Goal: Navigation & Orientation: Find specific page/section

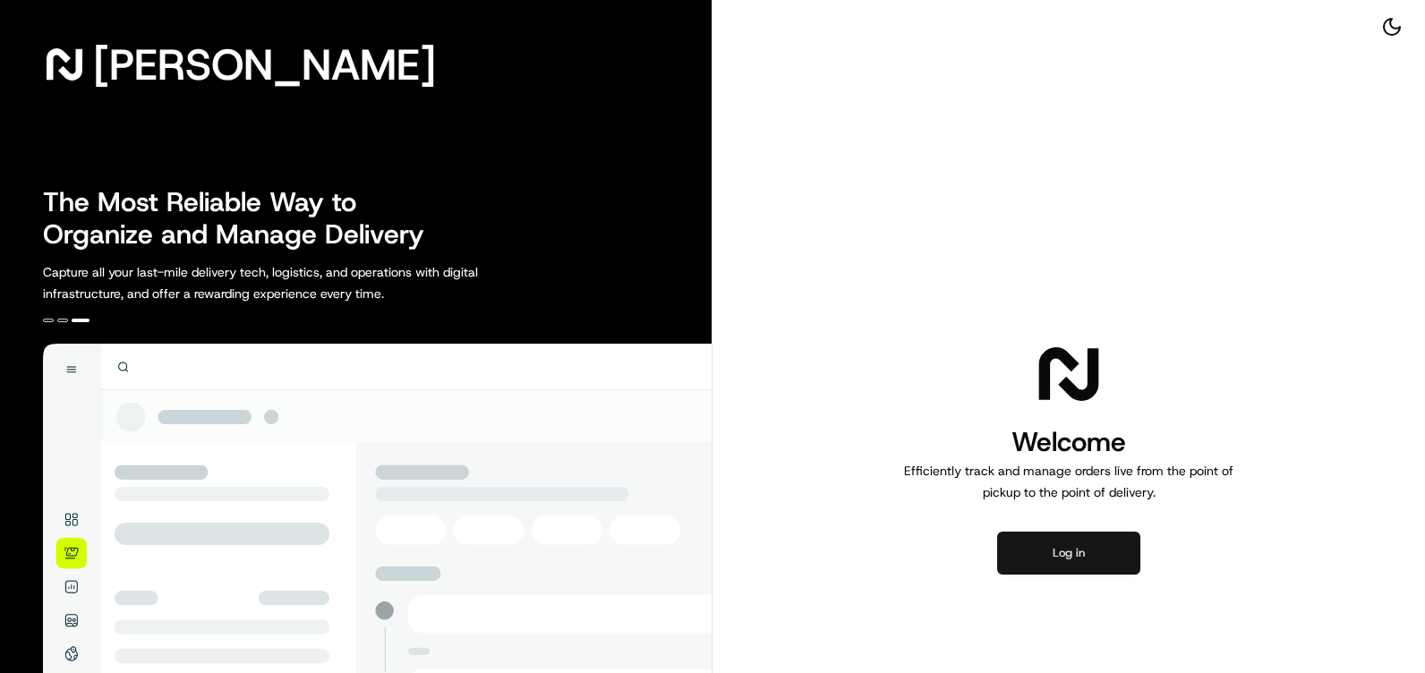
click at [1068, 564] on button "Log in" at bounding box center [1068, 553] width 143 height 43
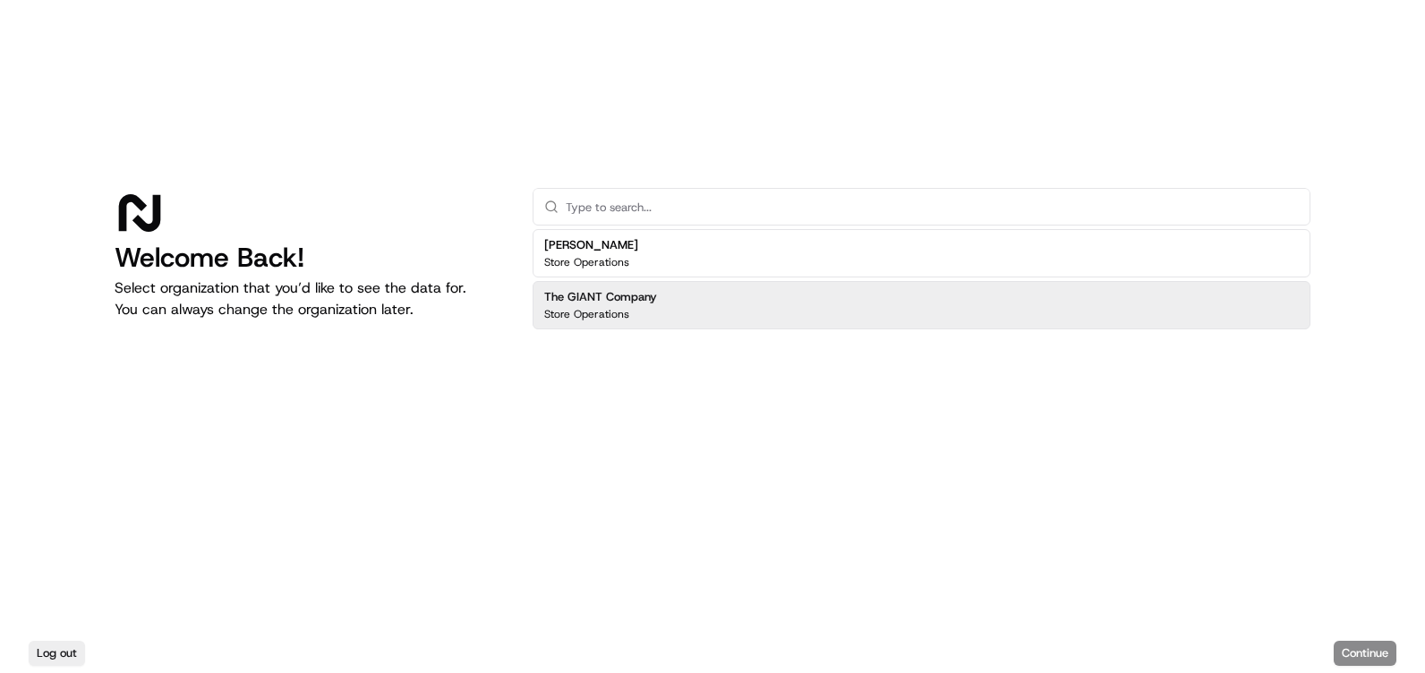
click at [668, 318] on div "The GIANT Company Store Operations" at bounding box center [921, 305] width 778 height 48
click at [1374, 651] on button "Continue" at bounding box center [1364, 653] width 63 height 25
